Goal: Task Accomplishment & Management: Use online tool/utility

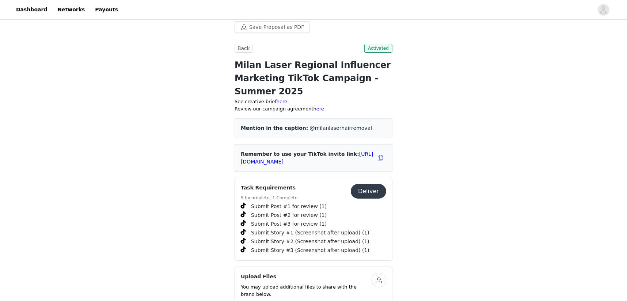
scroll to position [173, 0]
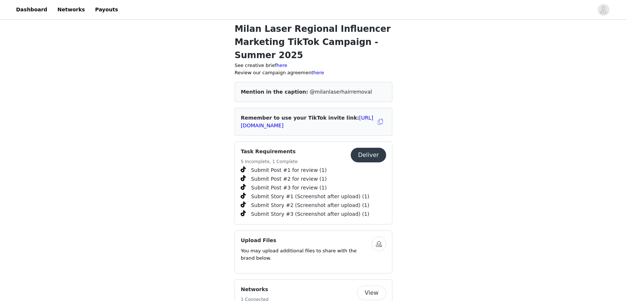
click at [365, 152] on button "Deliver" at bounding box center [368, 155] width 35 height 15
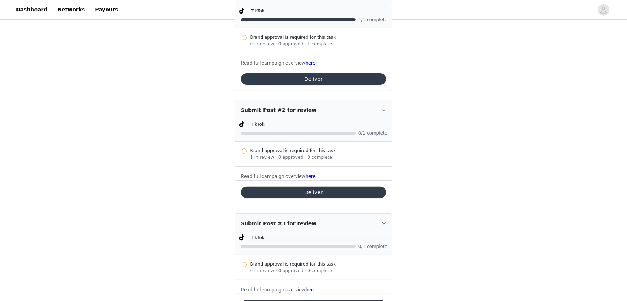
scroll to position [182, 0]
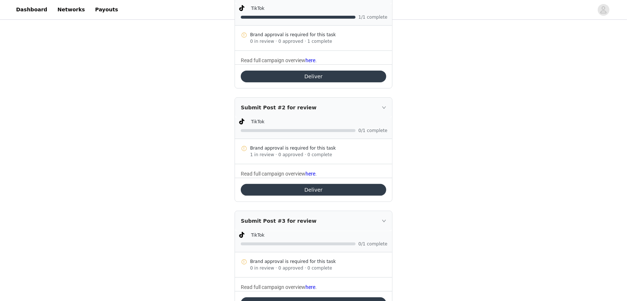
click at [265, 193] on button "Deliver" at bounding box center [314, 190] width 146 height 12
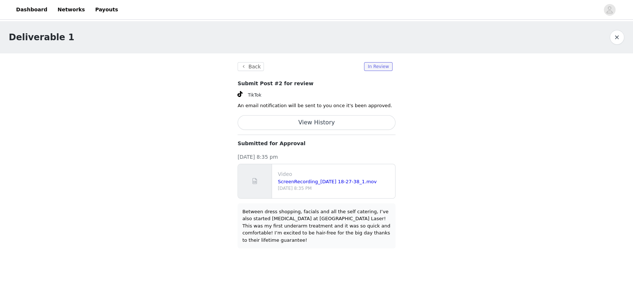
click at [289, 120] on button "View History" at bounding box center [317, 122] width 158 height 15
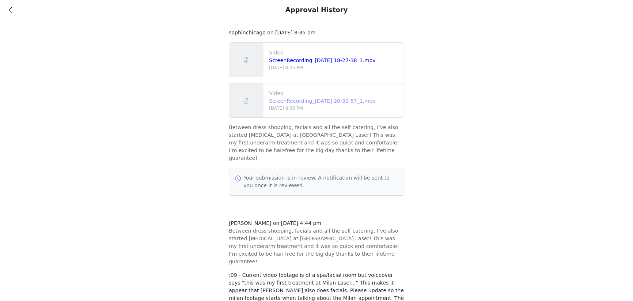
click at [273, 100] on link "ScreenRecording_[DATE] 20-32-57_1.mov" at bounding box center [322, 101] width 106 height 6
